Goal: Information Seeking & Learning: Learn about a topic

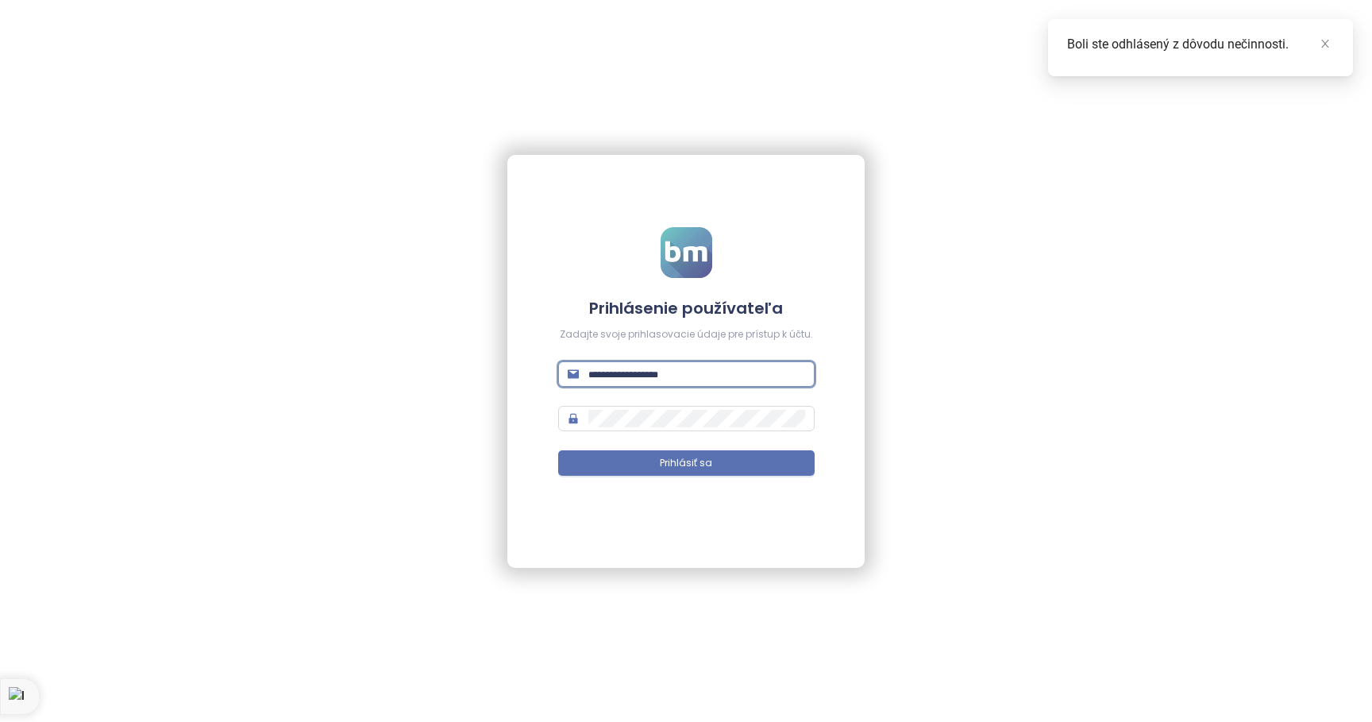
type input "**********"
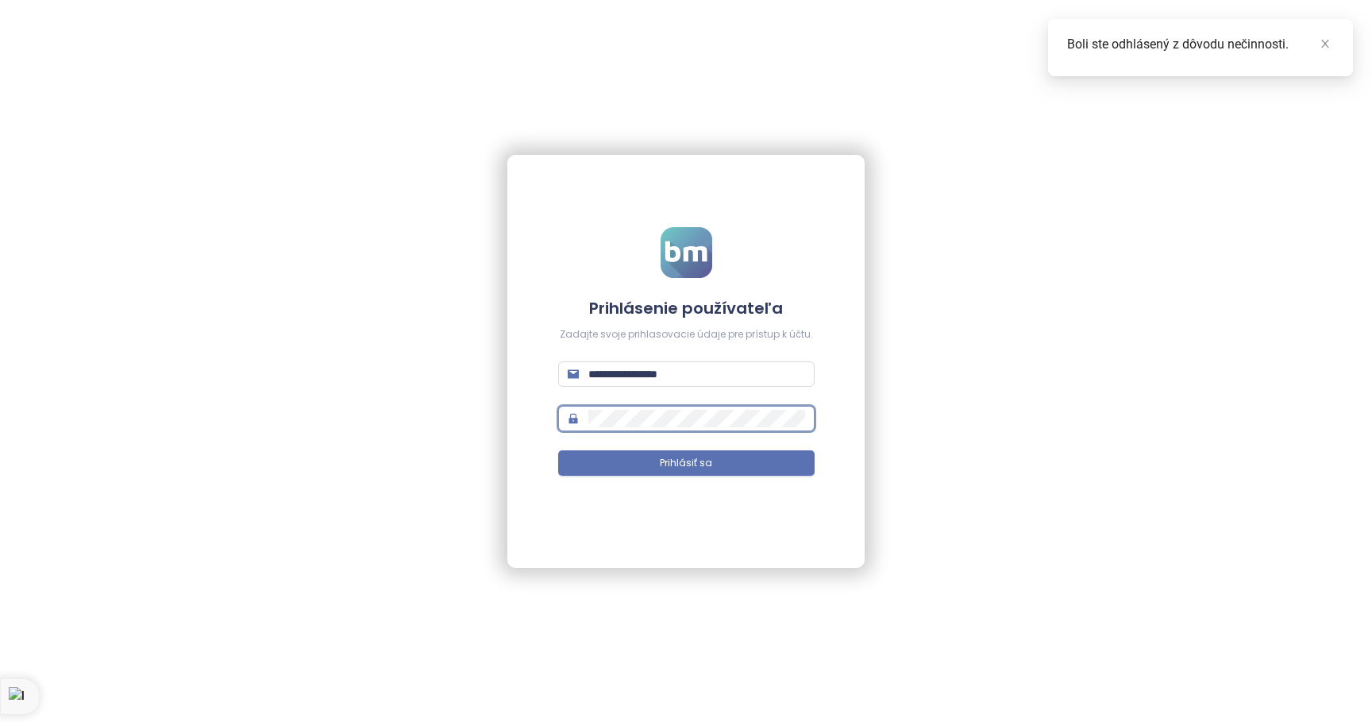
click at [686, 462] on button "Prihlásiť sa" at bounding box center [686, 462] width 257 height 25
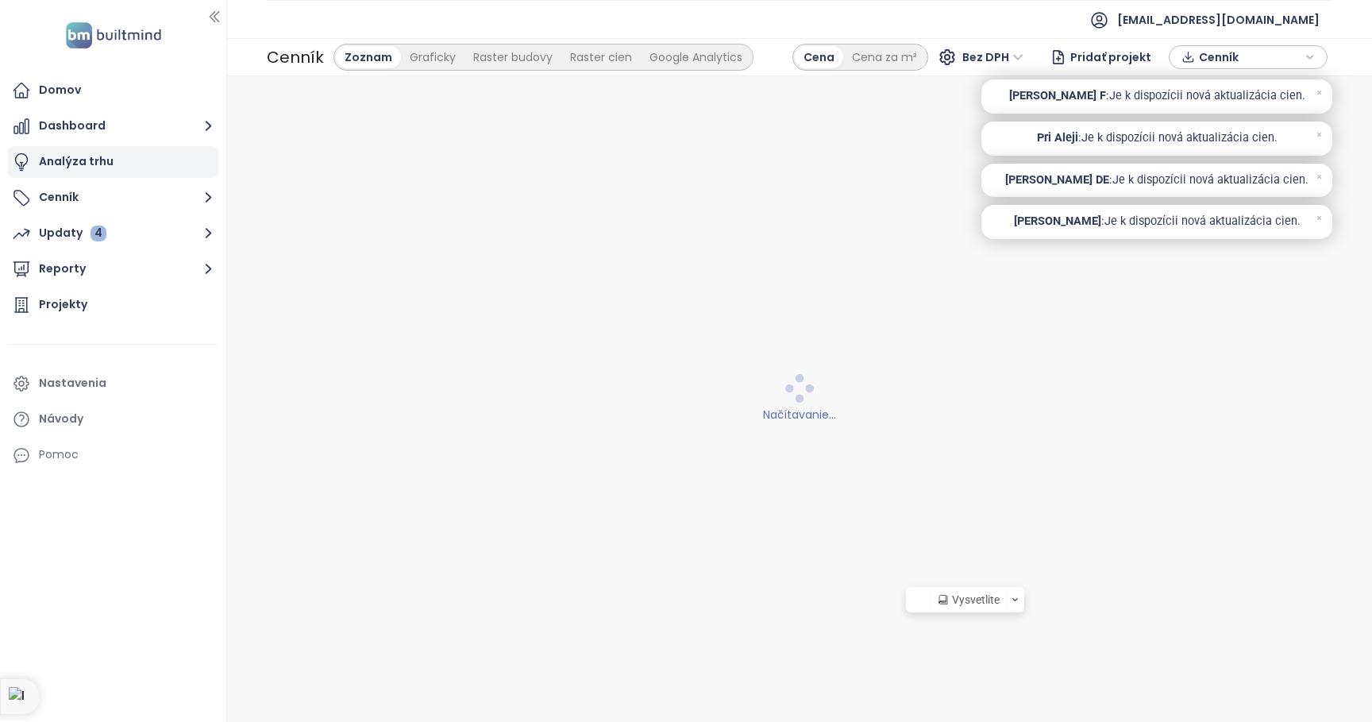
click at [73, 156] on div "Analýza trhu" at bounding box center [76, 162] width 75 height 20
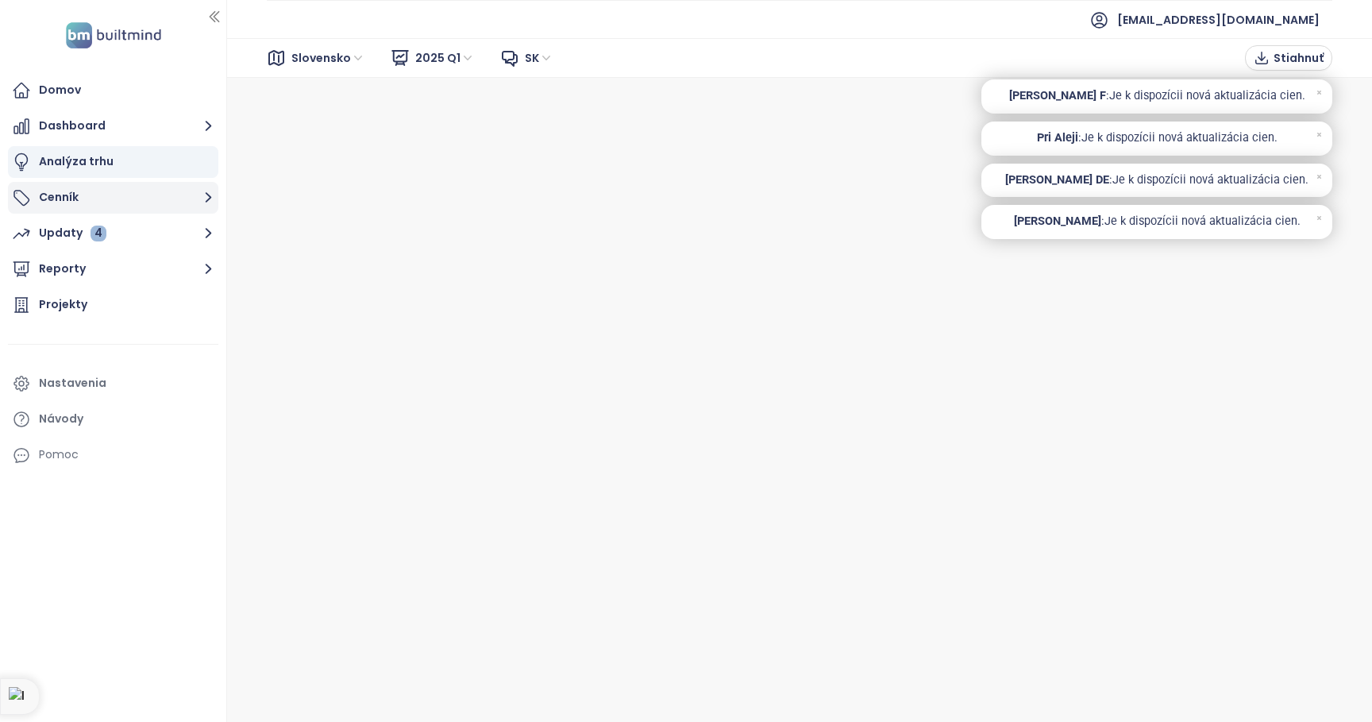
click at [209, 201] on icon "button" at bounding box center [209, 197] width 20 height 20
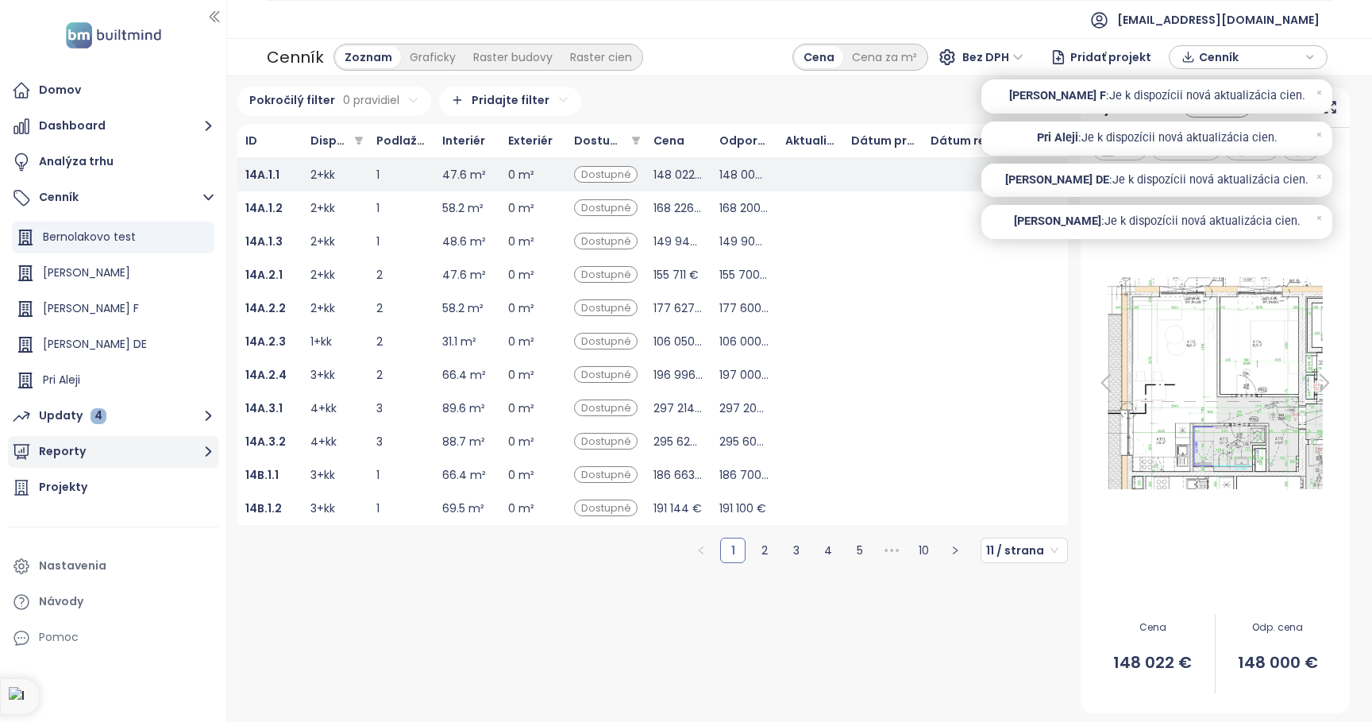
click at [207, 451] on icon "button" at bounding box center [209, 452] width 20 height 20
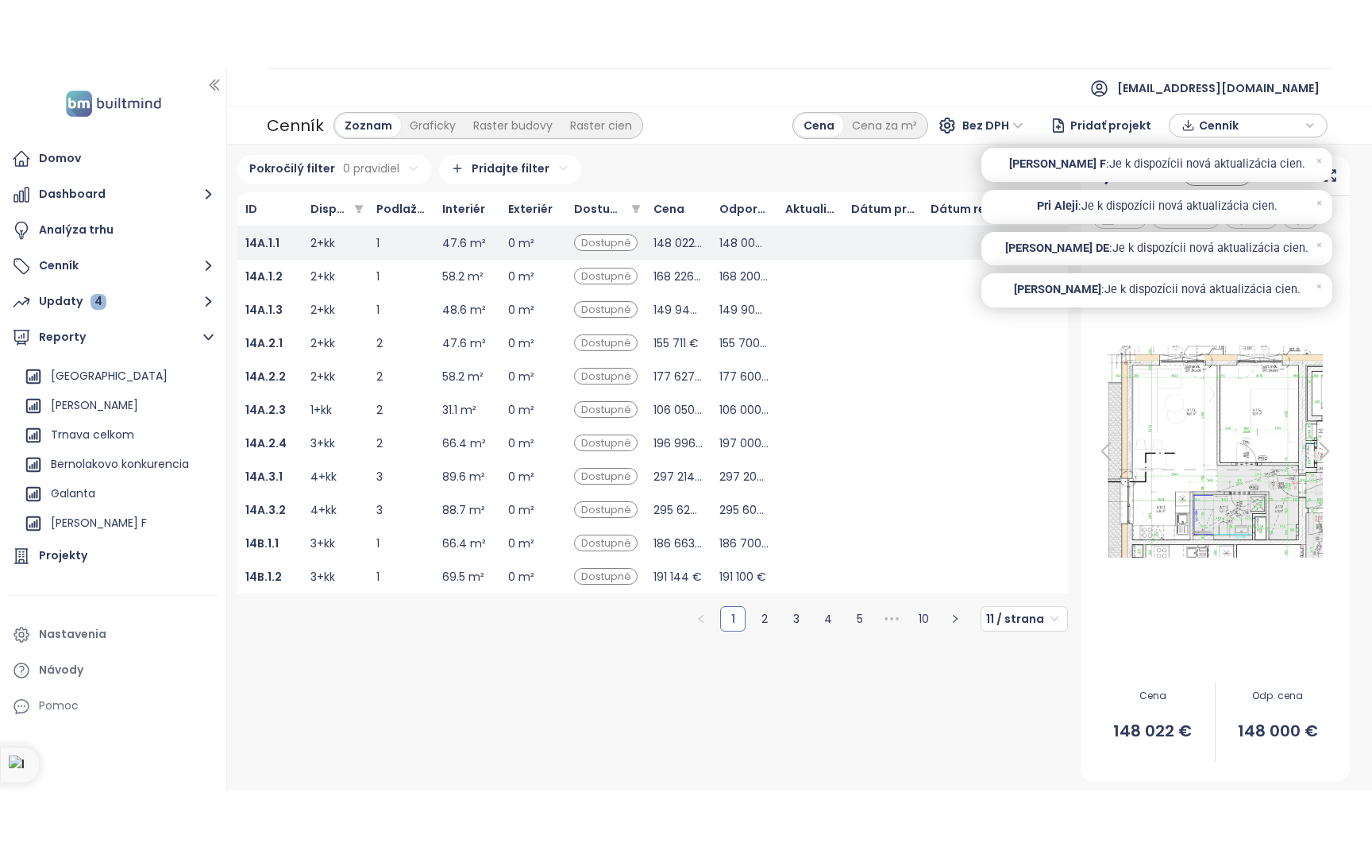
scroll to position [321, 0]
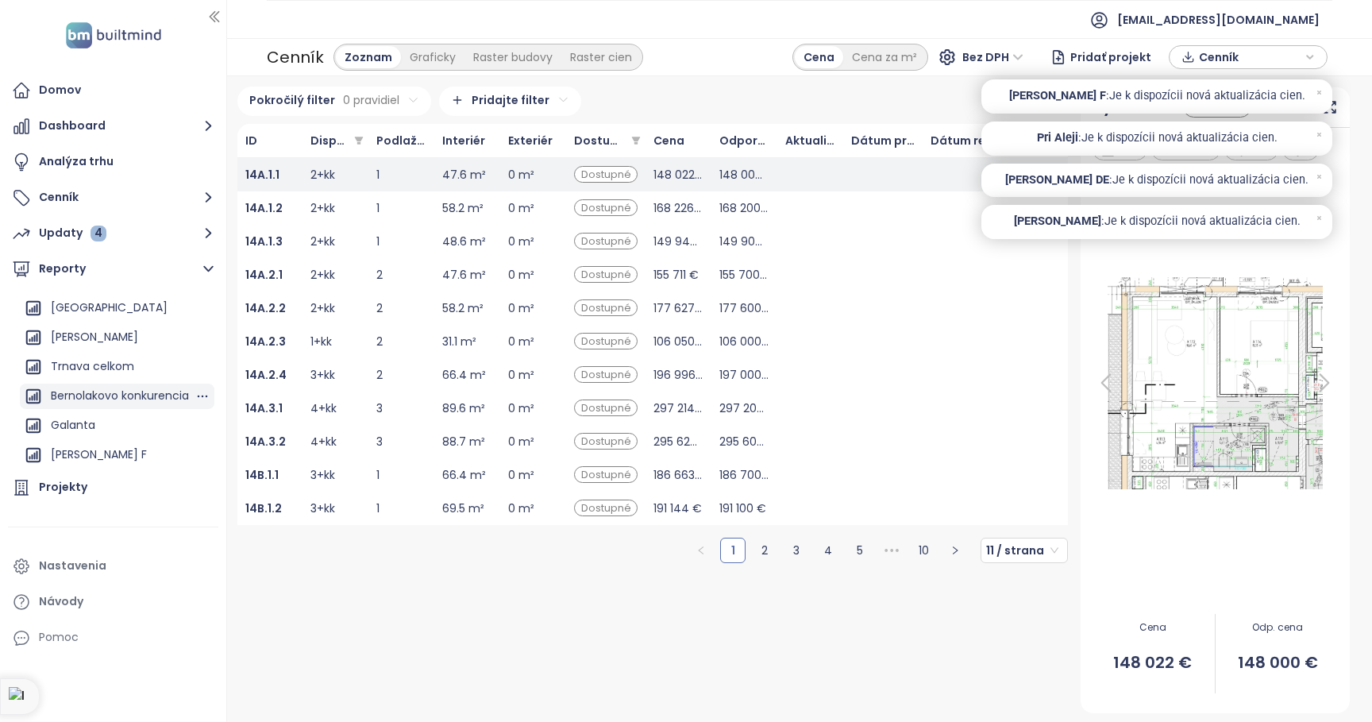
click at [137, 392] on div "Bernolakovo konkurencia" at bounding box center [120, 396] width 138 height 20
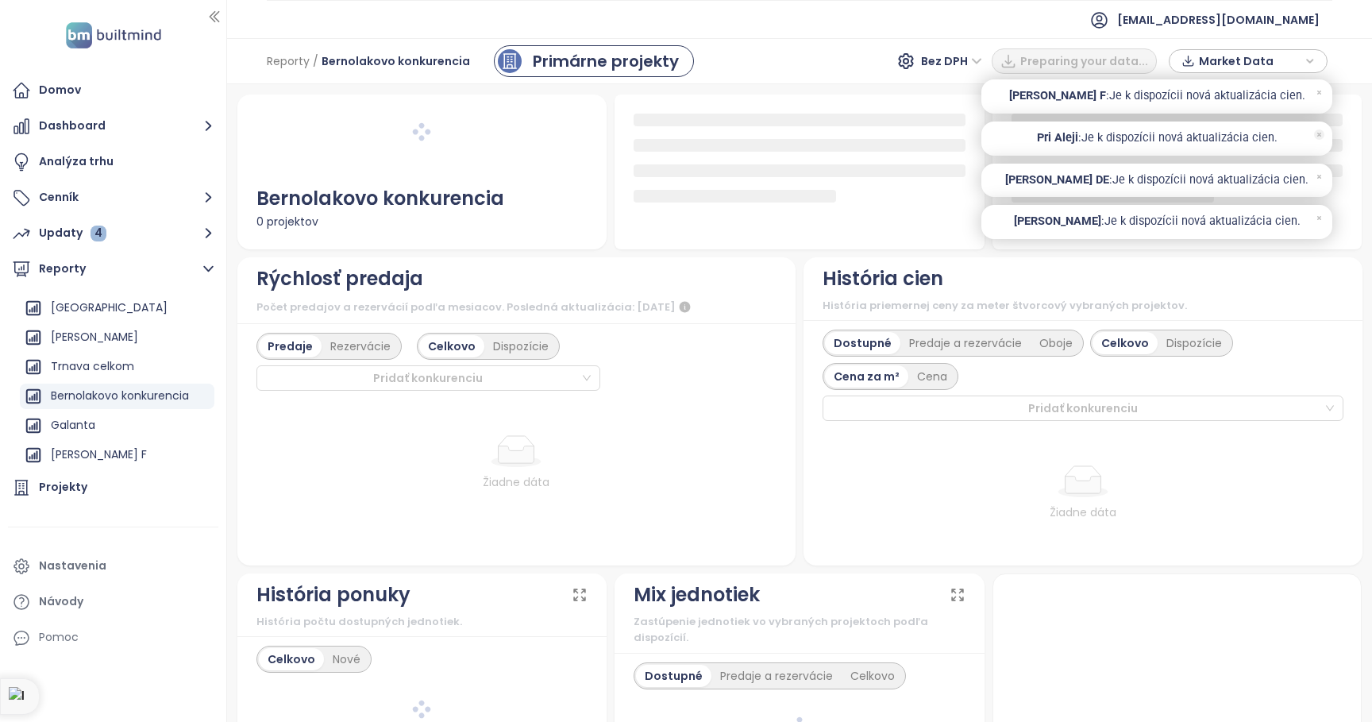
click at [1321, 89] on icon at bounding box center [1319, 92] width 10 height 10
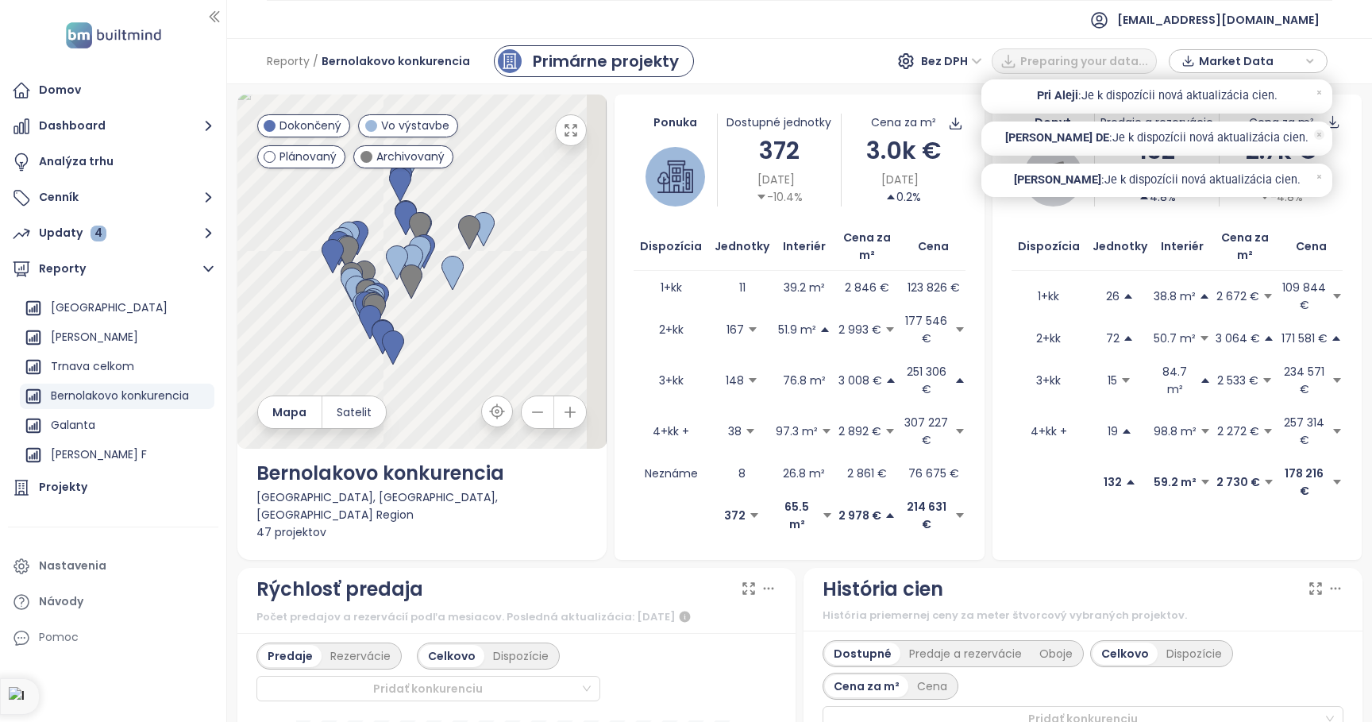
click at [1321, 87] on icon at bounding box center [1319, 92] width 10 height 10
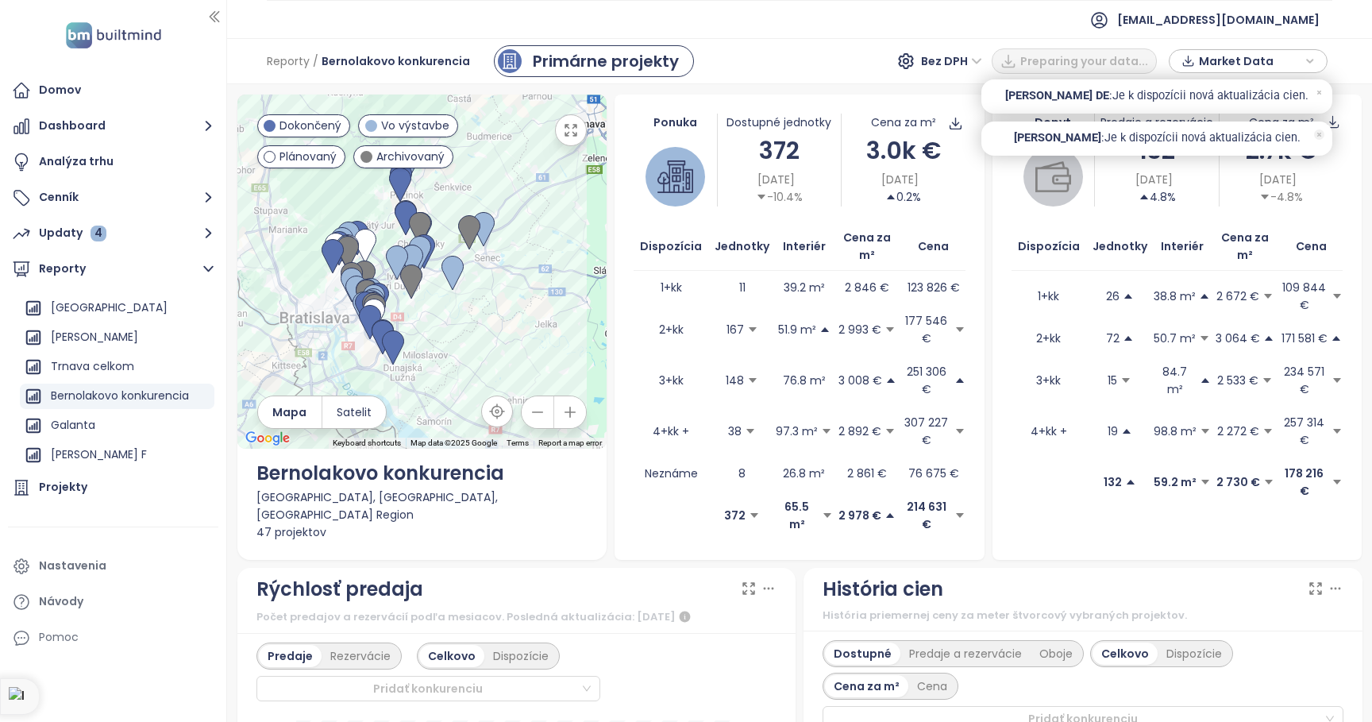
click at [1320, 129] on icon at bounding box center [1319, 134] width 10 height 10
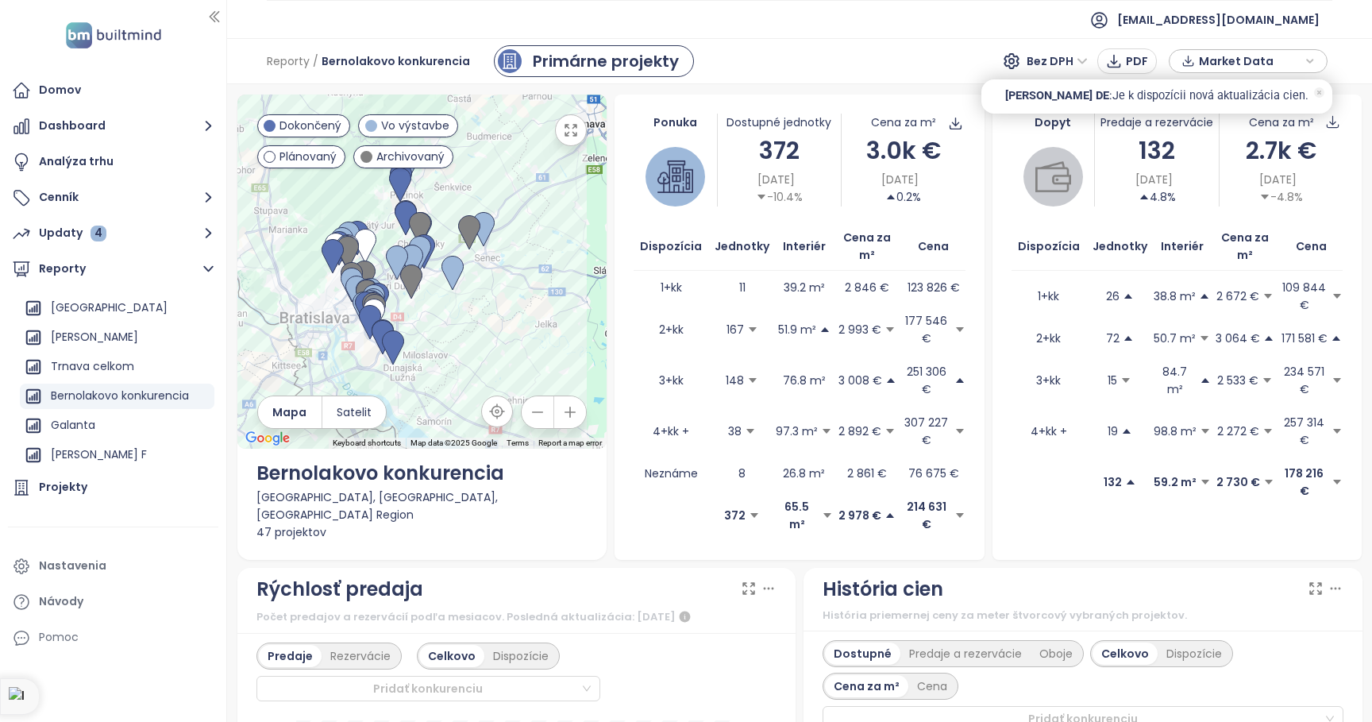
click at [1320, 87] on icon at bounding box center [1319, 92] width 10 height 10
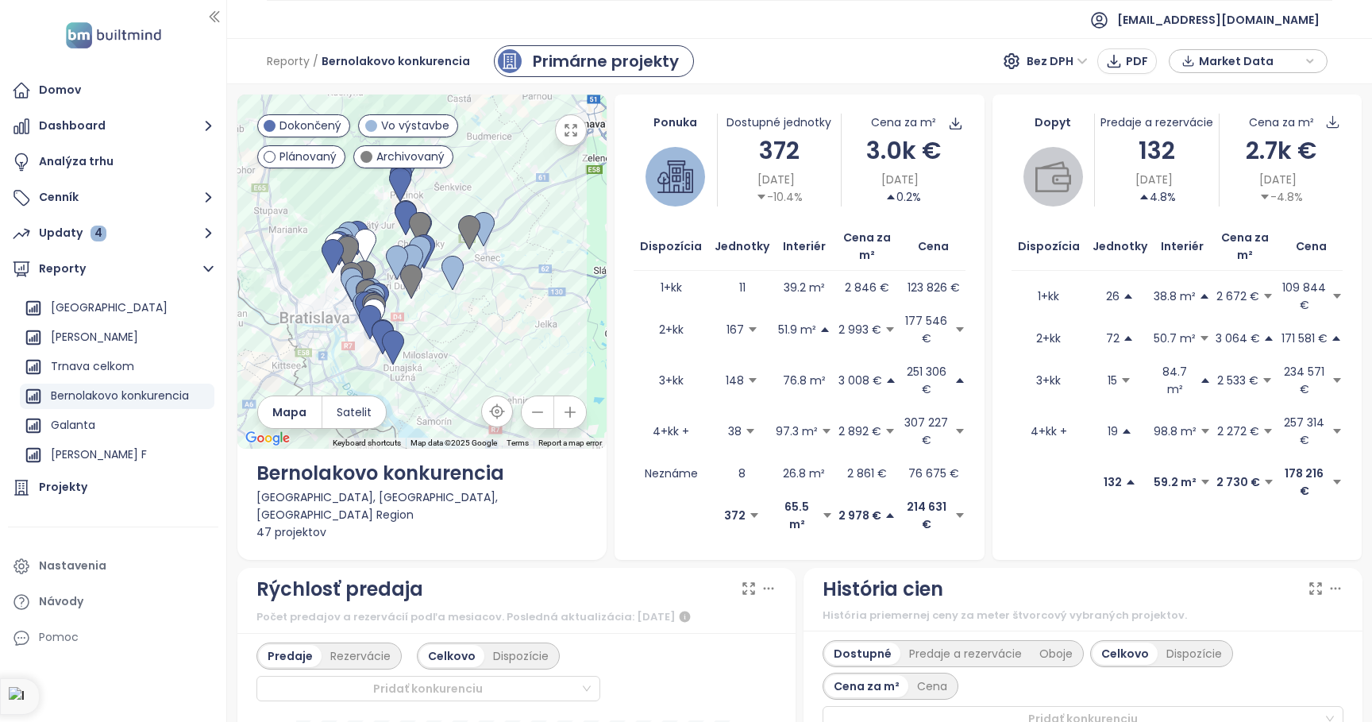
click at [572, 126] on icon "button" at bounding box center [571, 130] width 16 height 16
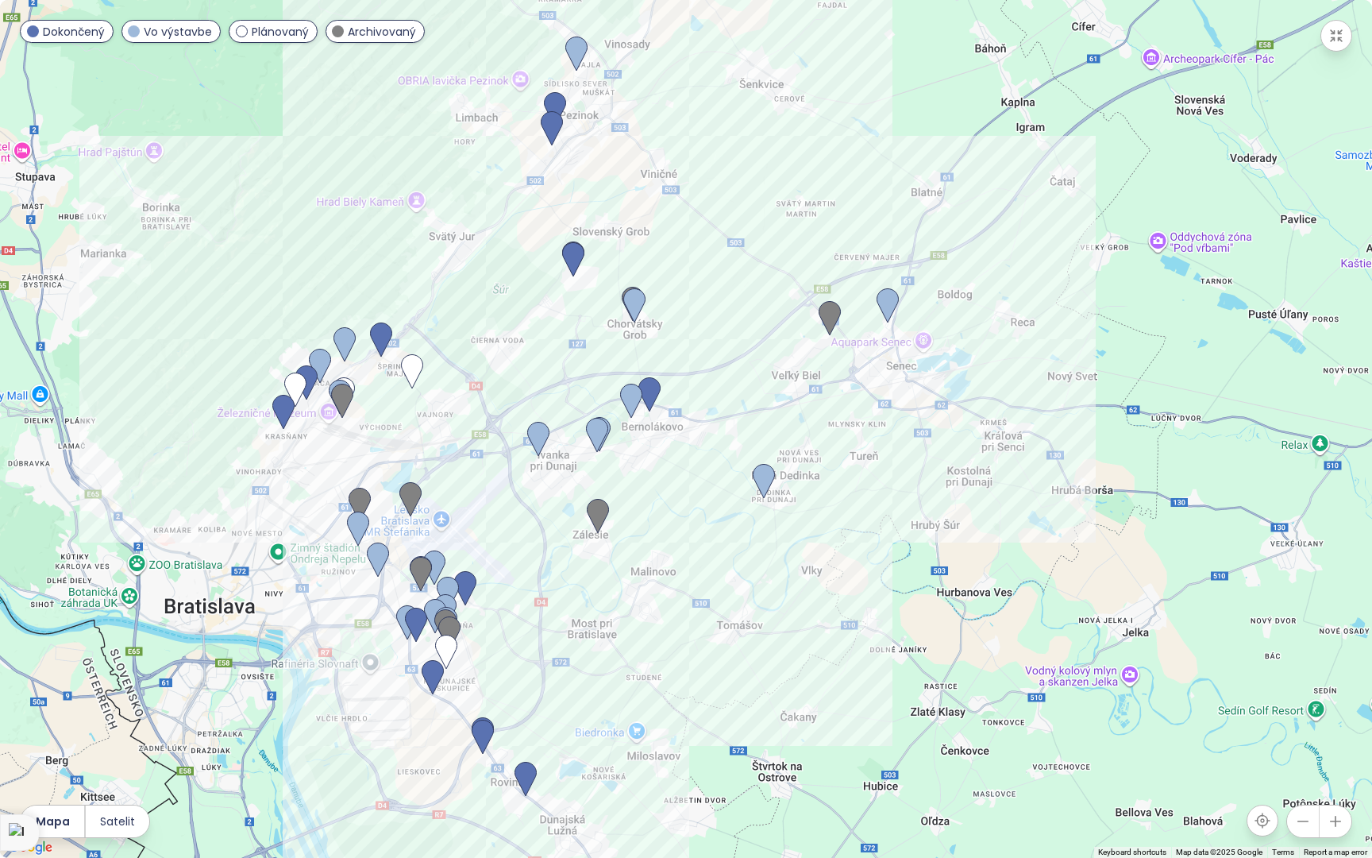
drag, startPoint x: 766, startPoint y: 700, endPoint x: 842, endPoint y: 611, distance: 117.1
click at [842, 611] on div at bounding box center [686, 429] width 1372 height 858
click at [1341, 33] on icon "button" at bounding box center [1336, 35] width 11 height 11
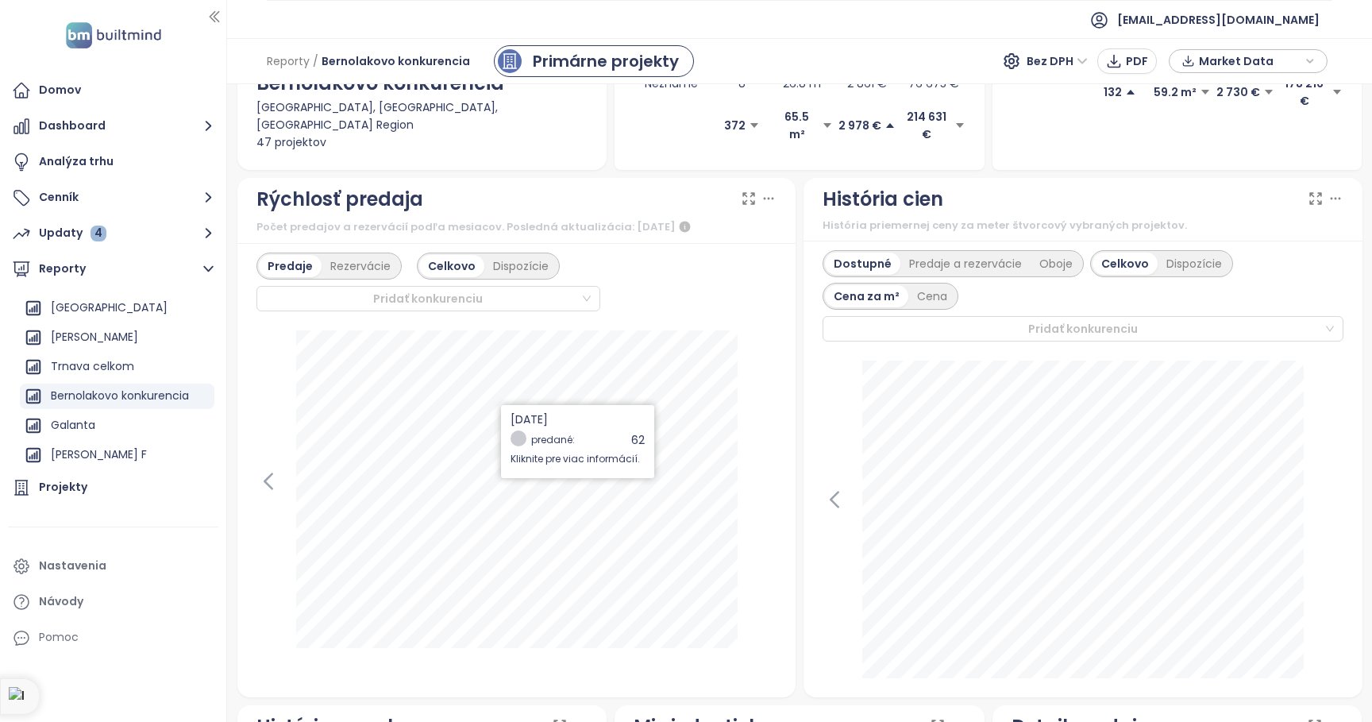
scroll to position [445, 0]
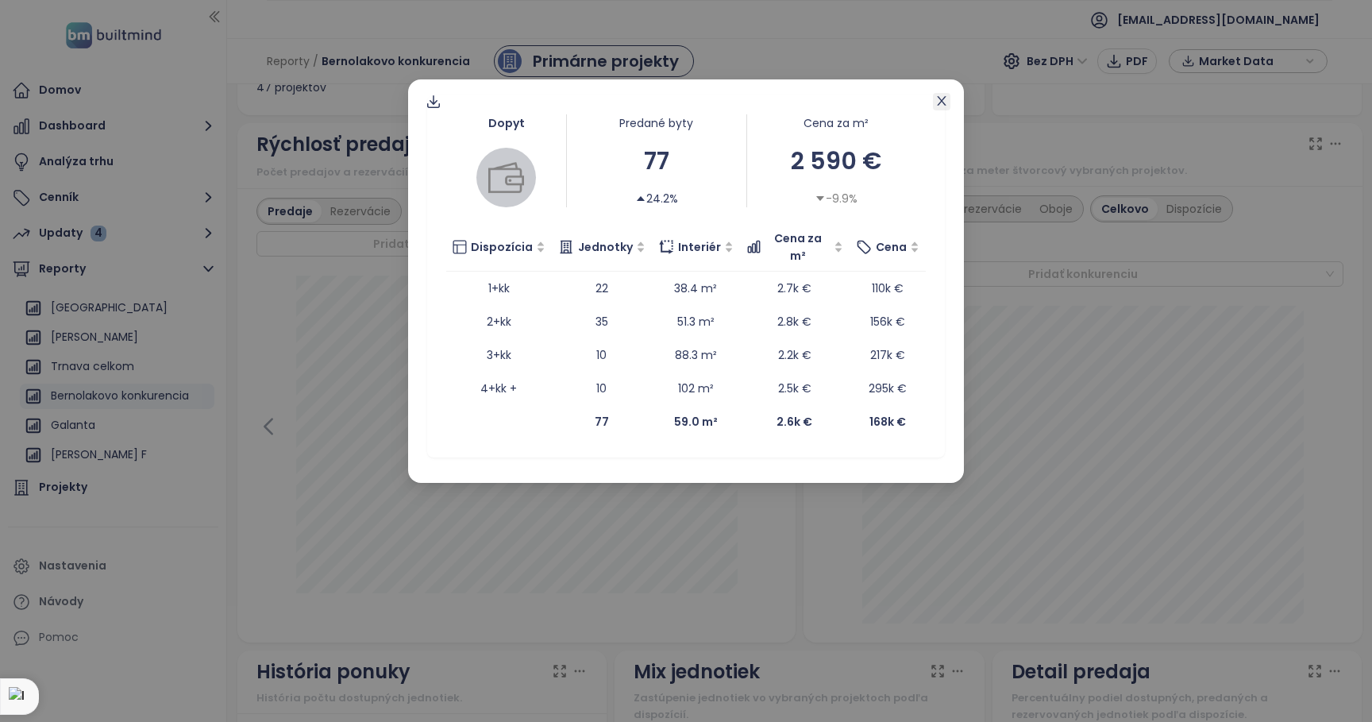
click at [941, 101] on icon "close" at bounding box center [942, 101] width 13 height 13
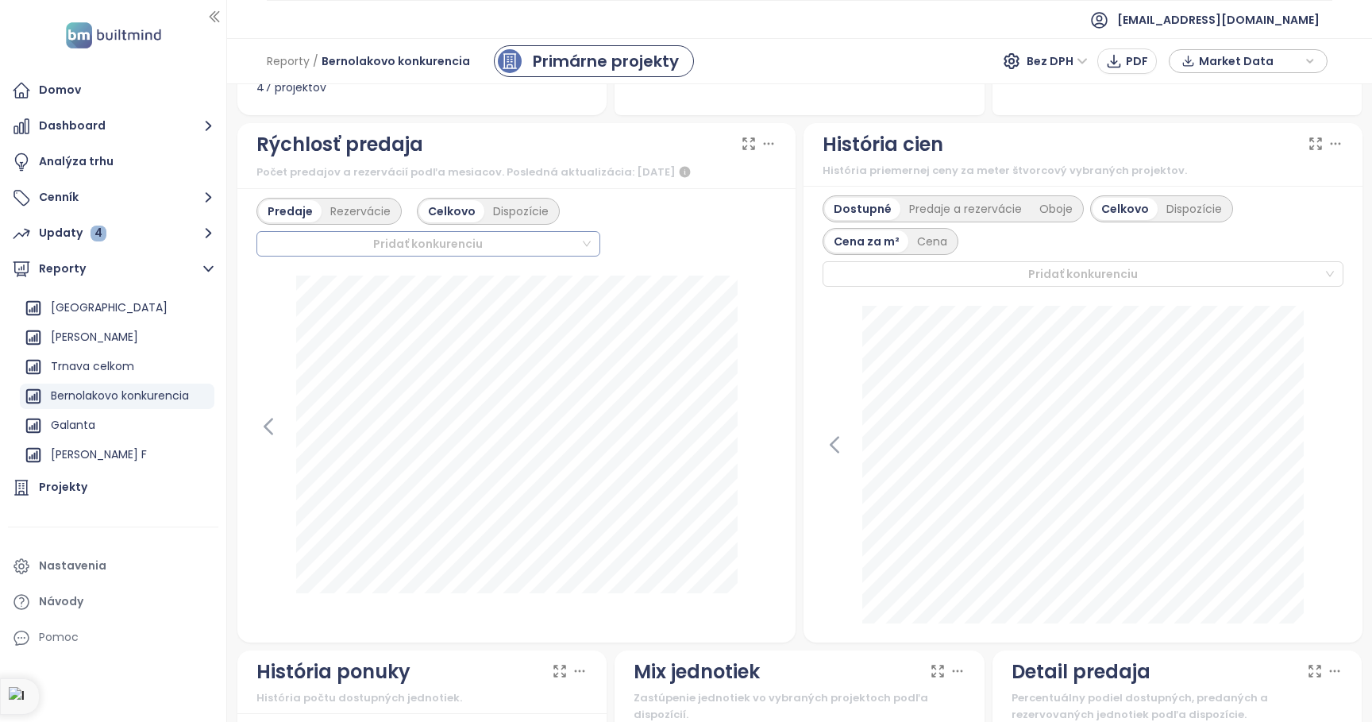
click at [583, 245] on div "Pridať konkurenciu" at bounding box center [429, 243] width 344 height 25
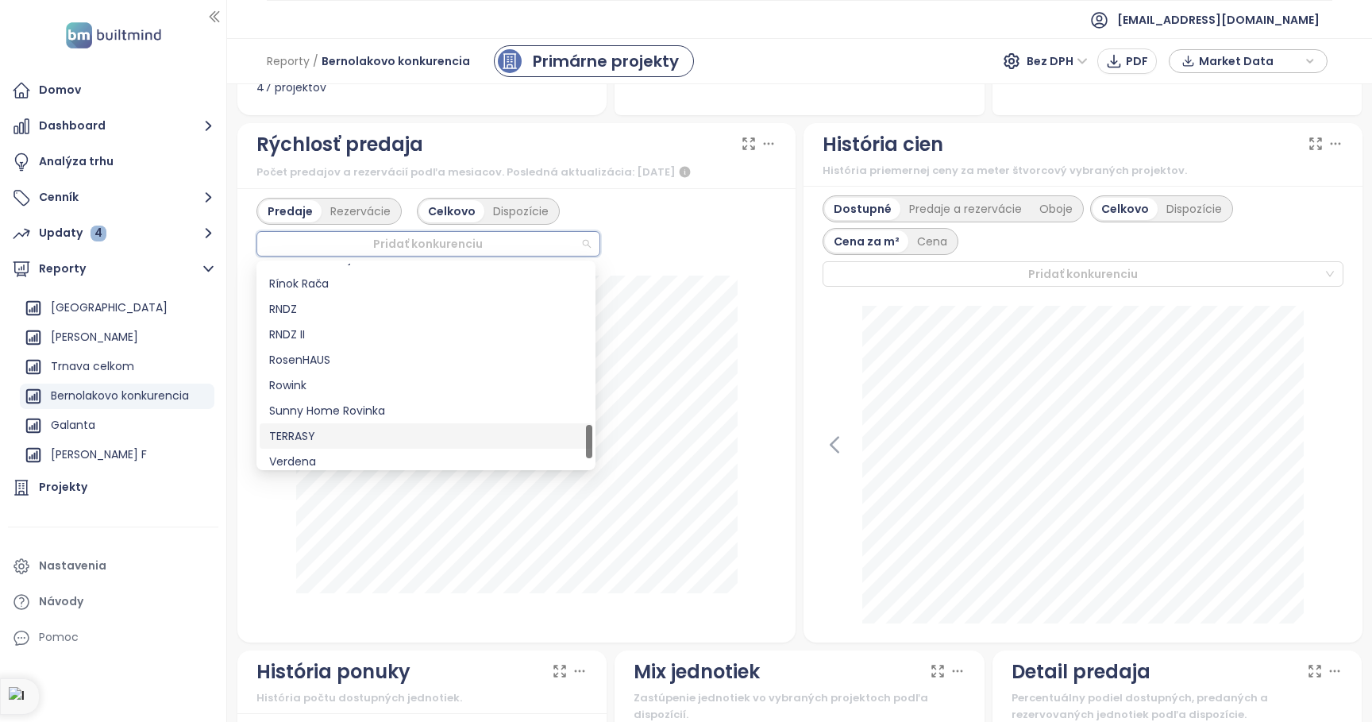
scroll to position [1042, 0]
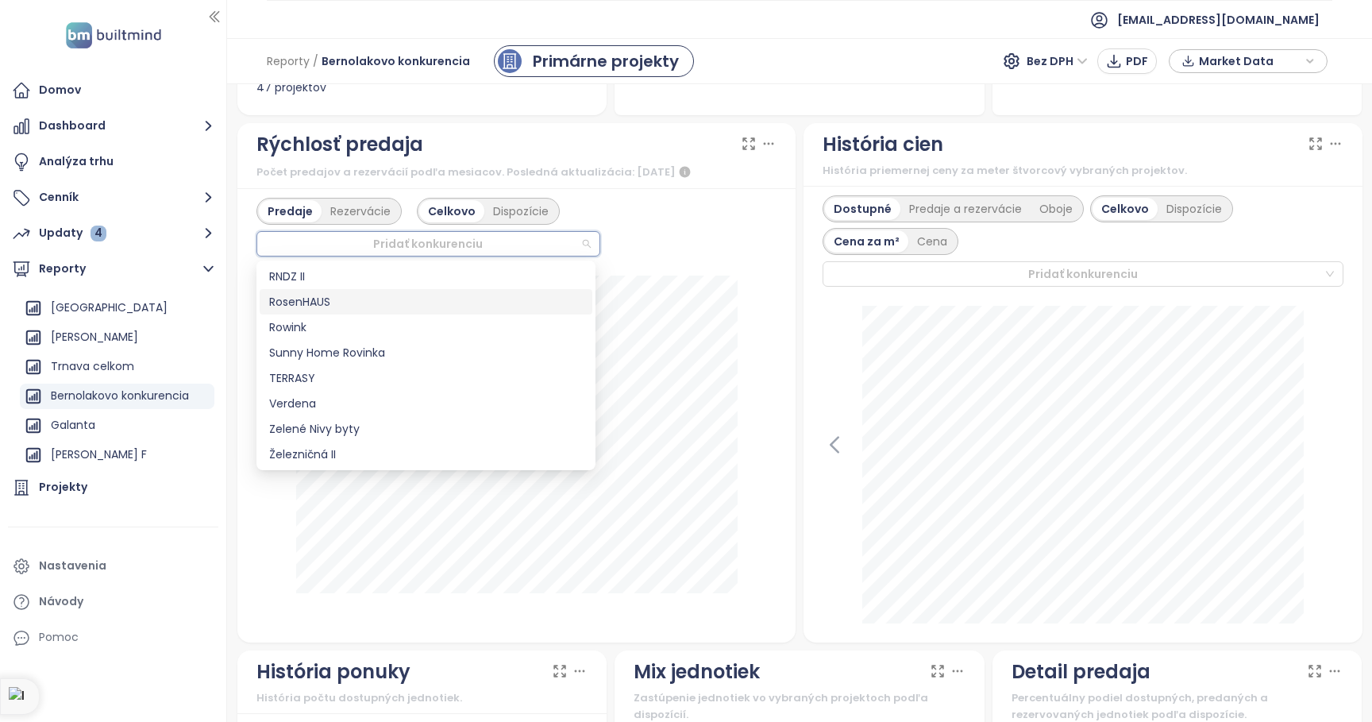
click at [692, 237] on div "Predaje Rezervácie Celkovo Dispozície Pridať konkurenciu" at bounding box center [517, 227] width 521 height 59
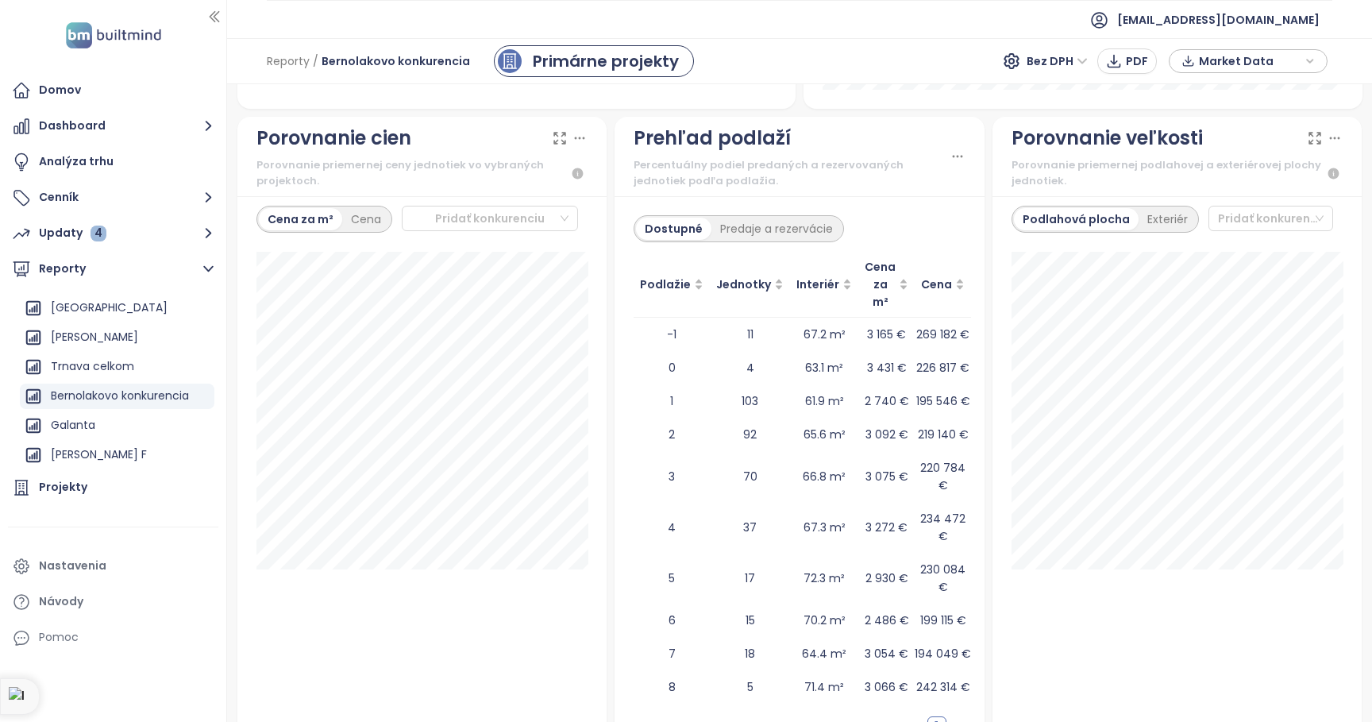
scroll to position [0, 0]
